Goal: Task Accomplishment & Management: Manage account settings

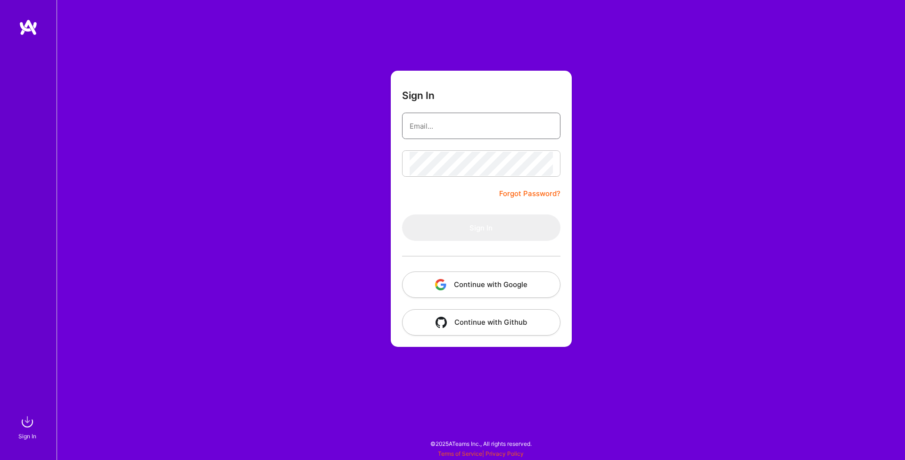
type input "[EMAIL_ADDRESS][DOMAIN_NAME]"
click at [481, 228] on button "Sign In" at bounding box center [481, 227] width 158 height 26
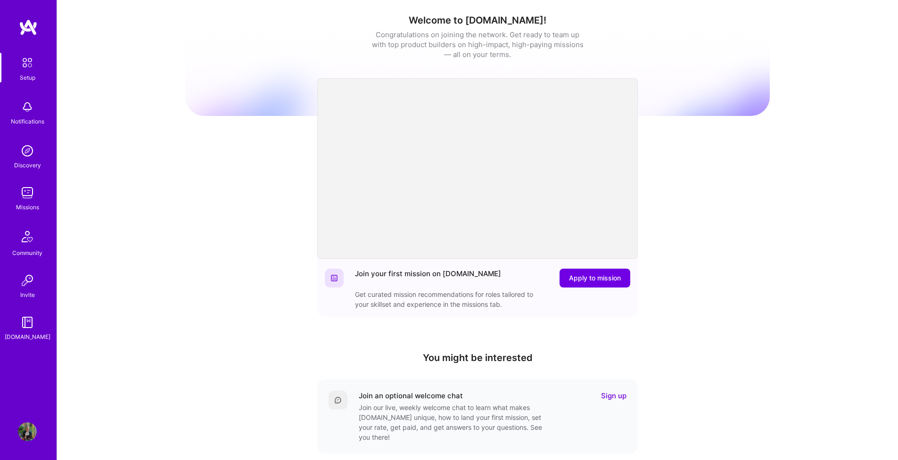
click at [24, 434] on img at bounding box center [27, 431] width 19 height 19
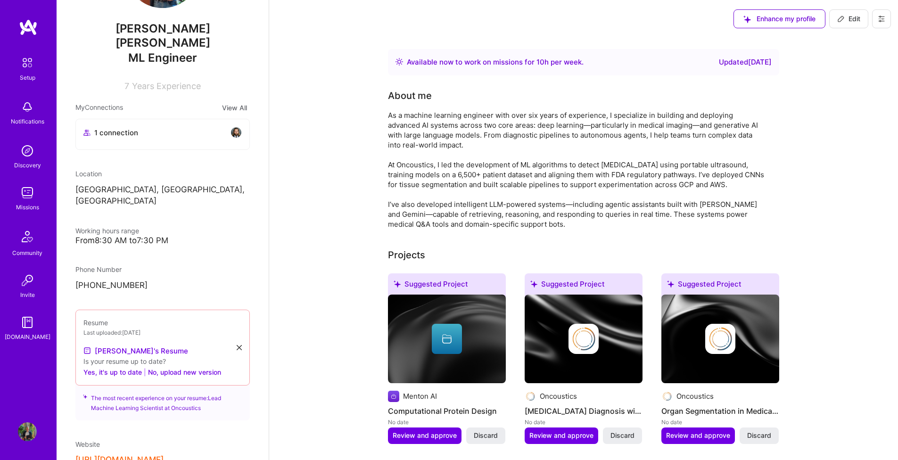
scroll to position [133, 0]
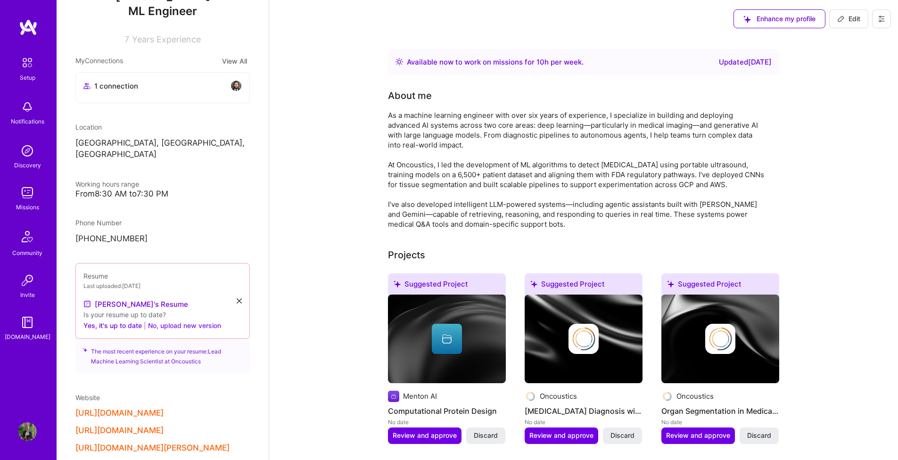
click at [172, 320] on button "No, upload new version" at bounding box center [184, 325] width 73 height 11
click at [213, 320] on button "No, upload new version" at bounding box center [184, 325] width 73 height 11
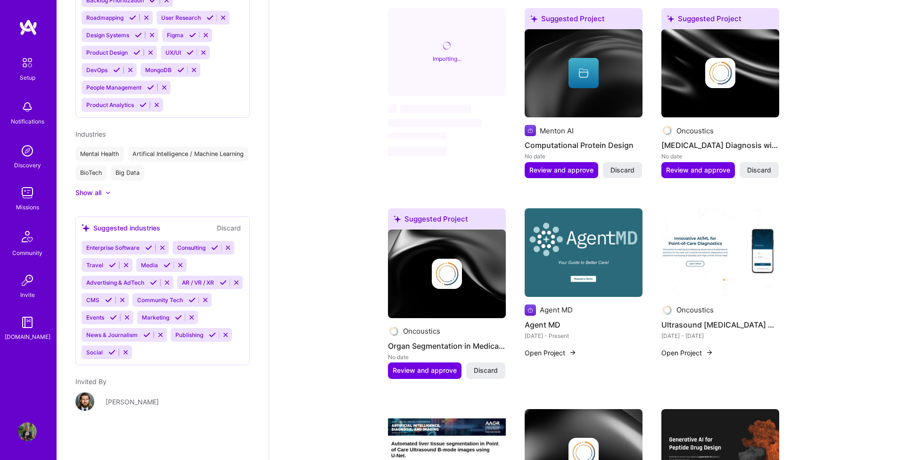
scroll to position [0, 0]
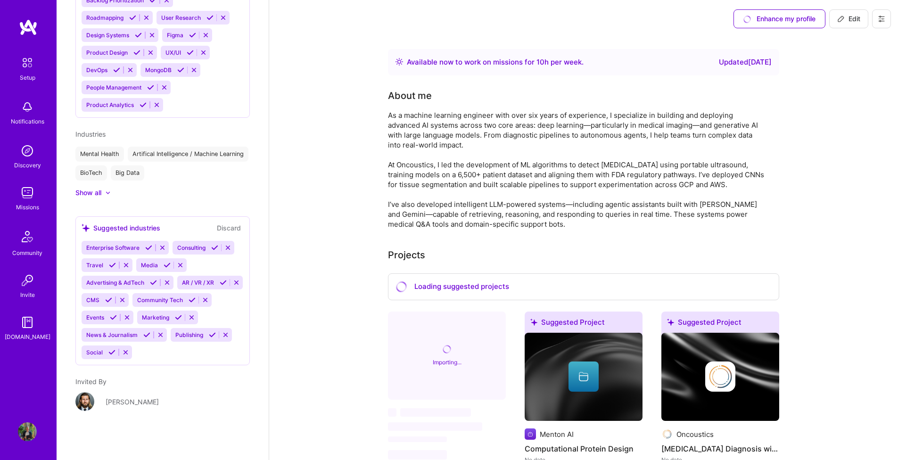
click at [850, 25] on button "Edit" at bounding box center [848, 18] width 39 height 19
select select "CA"
select select "Right Now"
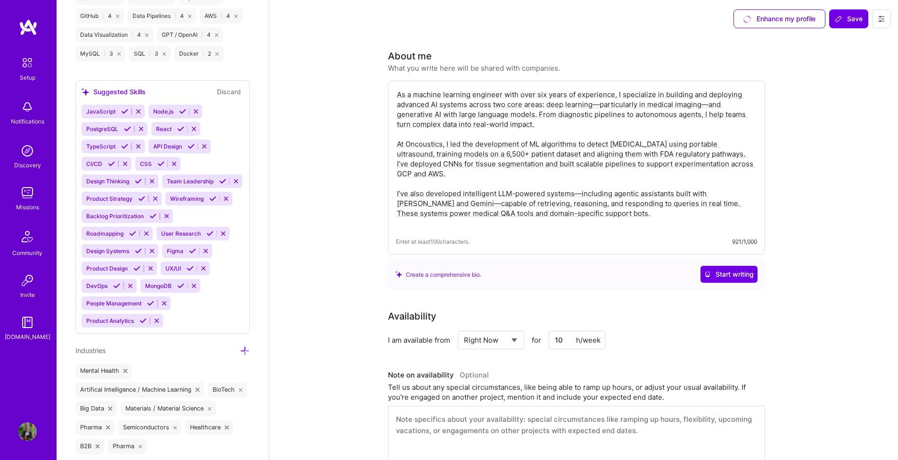
scroll to position [80, 0]
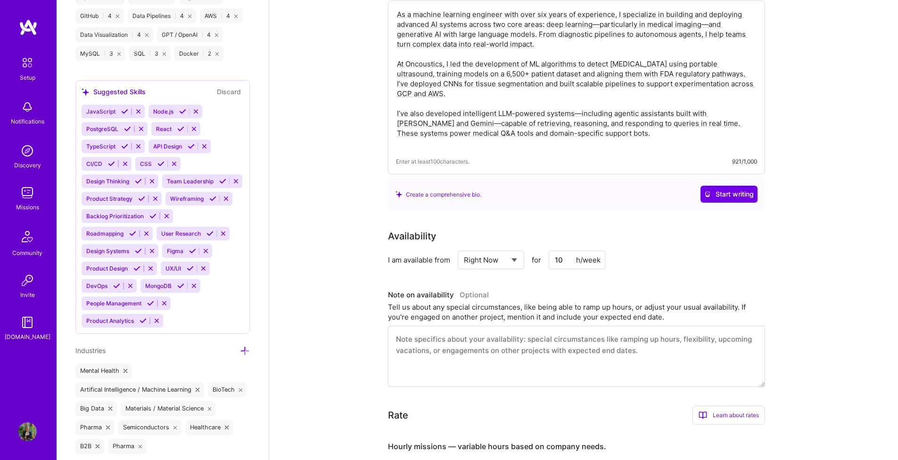
click at [572, 259] on input "10" at bounding box center [577, 260] width 57 height 18
drag, startPoint x: 570, startPoint y: 259, endPoint x: 555, endPoint y: 259, distance: 15.6
click at [556, 259] on input "10" at bounding box center [577, 260] width 57 height 18
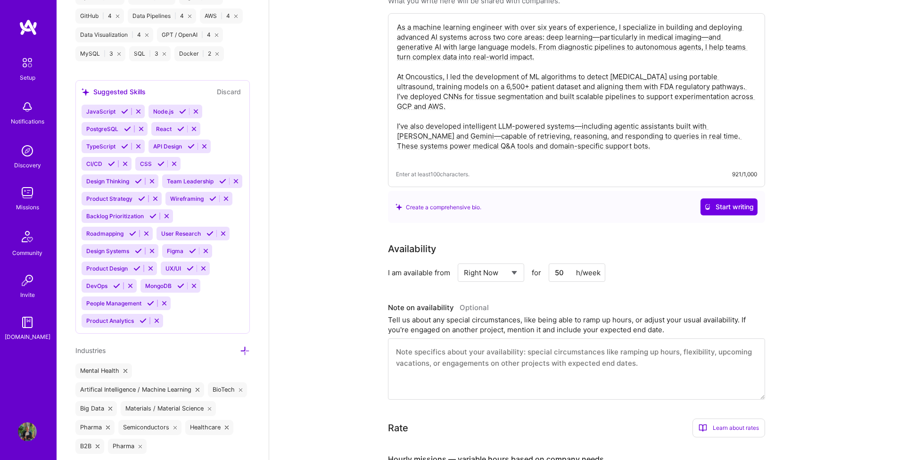
scroll to position [0, 0]
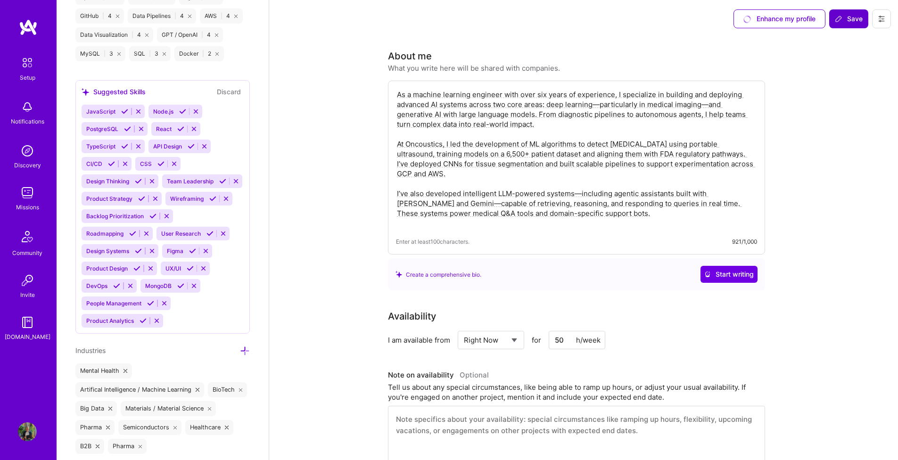
type input "50"
click at [842, 25] on button "Save" at bounding box center [848, 18] width 39 height 19
